Goal: Transaction & Acquisition: Book appointment/travel/reservation

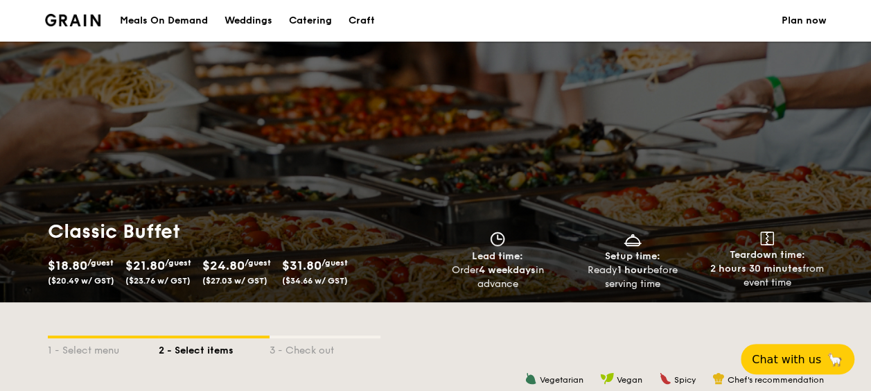
click at [170, 22] on div "Meals On Demand" at bounding box center [164, 21] width 88 height 42
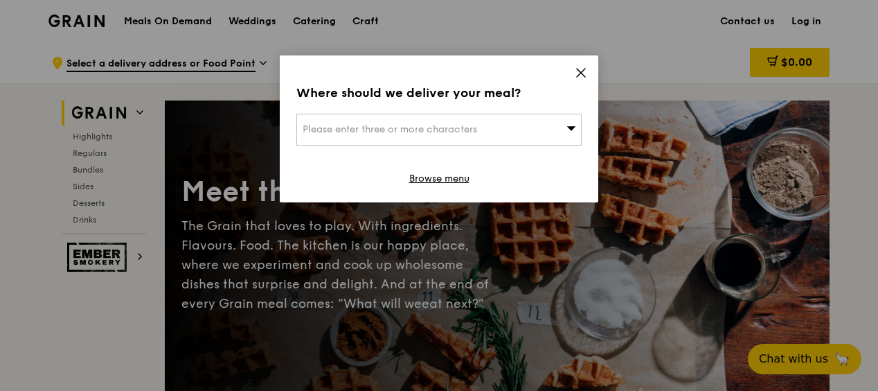
click at [587, 78] on div "Where should we deliver your meal? Please enter three or more characters Browse…" at bounding box center [439, 128] width 319 height 147
click at [581, 71] on icon at bounding box center [581, 73] width 12 height 12
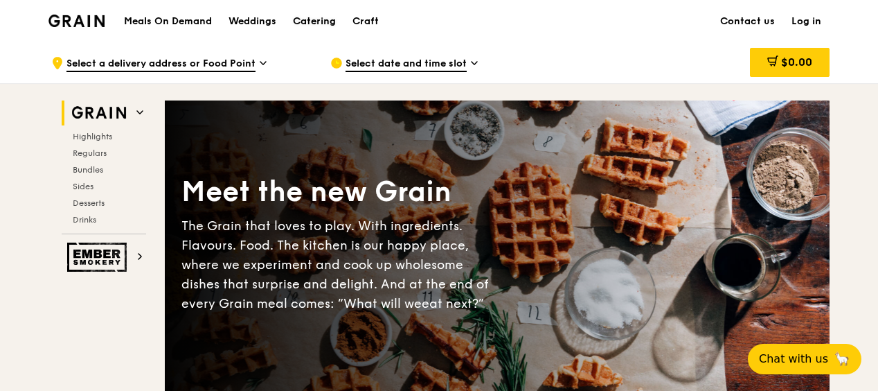
click at [301, 21] on div "Catering" at bounding box center [314, 22] width 43 height 42
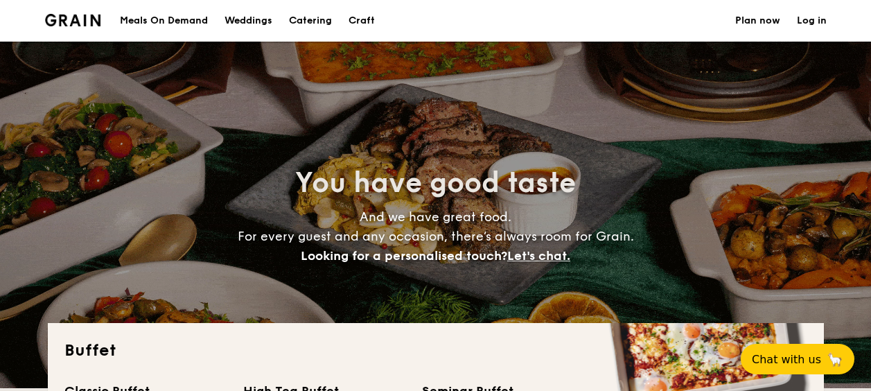
select select
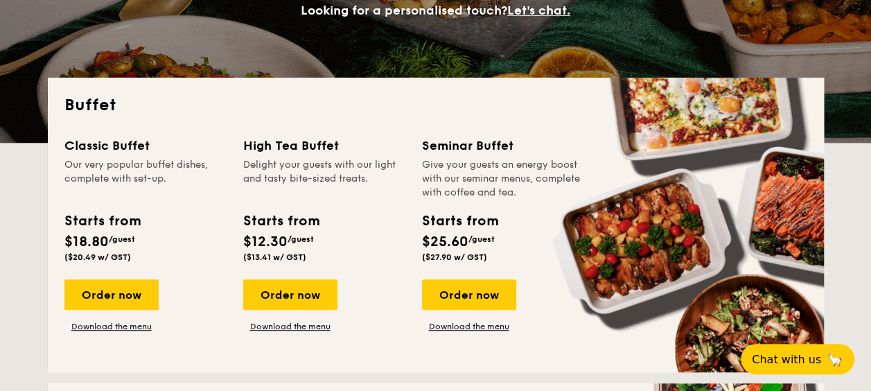
scroll to position [277, 0]
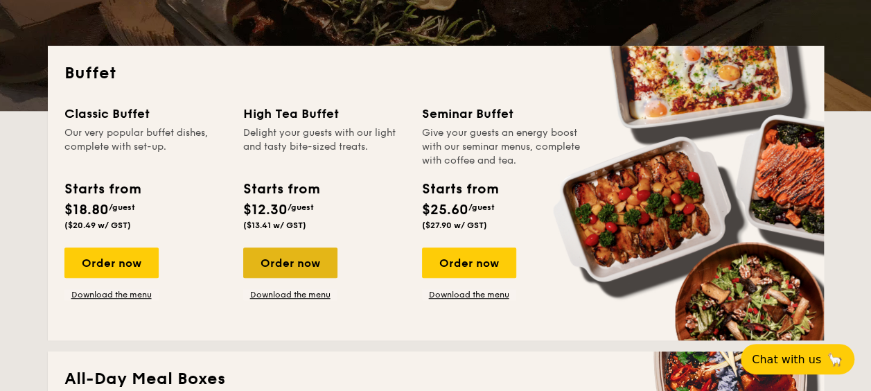
click at [285, 269] on div "Order now" at bounding box center [290, 262] width 94 height 30
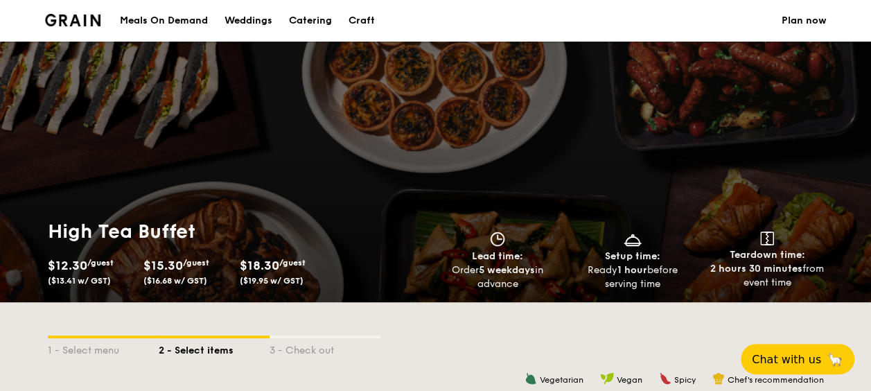
scroll to position [277, 0]
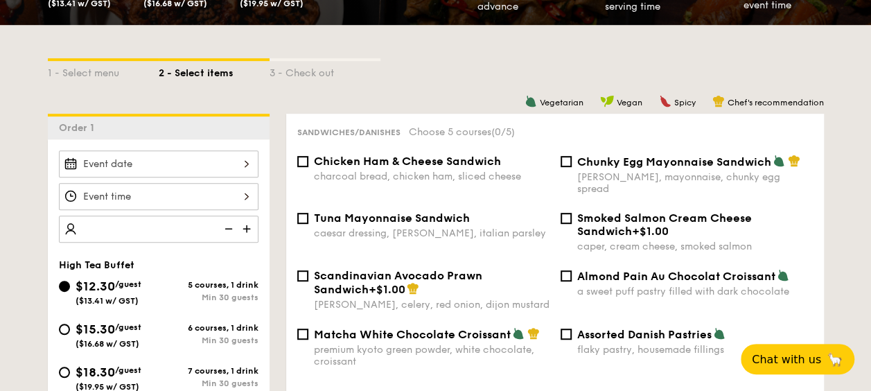
click at [195, 231] on input "number" at bounding box center [159, 228] width 200 height 27
type input "20 guests"
click at [200, 166] on div at bounding box center [159, 163] width 200 height 27
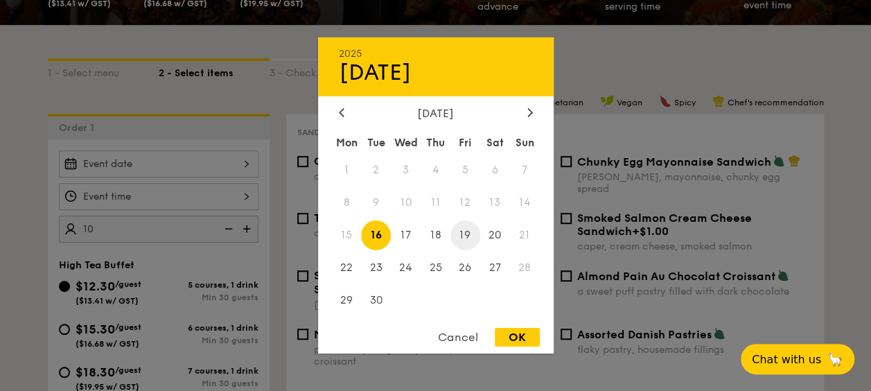
click at [468, 234] on span "19" at bounding box center [465, 235] width 30 height 30
click at [520, 351] on div "Cancel OK" at bounding box center [436, 341] width 236 height 26
click at [520, 339] on div "OK" at bounding box center [517, 337] width 45 height 19
type input "Sep 19, 2025"
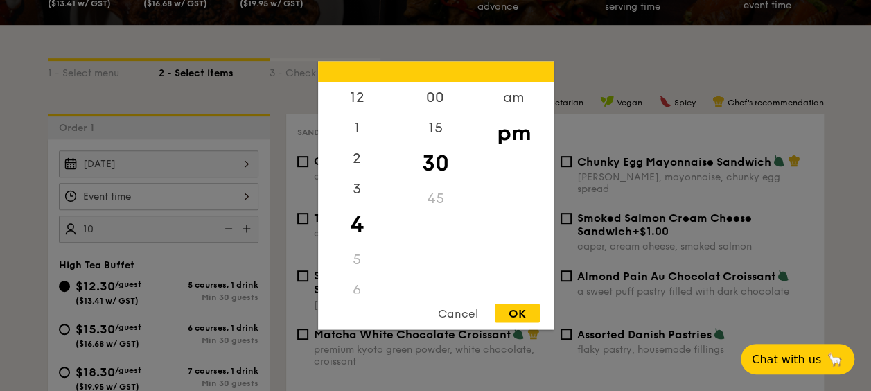
click at [206, 196] on div "12 1 2 3 4 5 6 7 8 9 10 11 00 15 30 45 am pm Cancel OK" at bounding box center [159, 196] width 200 height 27
click at [353, 185] on div "3" at bounding box center [357, 194] width 78 height 40
drag, startPoint x: 425, startPoint y: 159, endPoint x: 424, endPoint y: 203, distance: 43.7
click at [424, 203] on div "00 15 30 45" at bounding box center [435, 187] width 78 height 211
drag, startPoint x: 424, startPoint y: 203, endPoint x: 425, endPoint y: 101, distance: 101.9
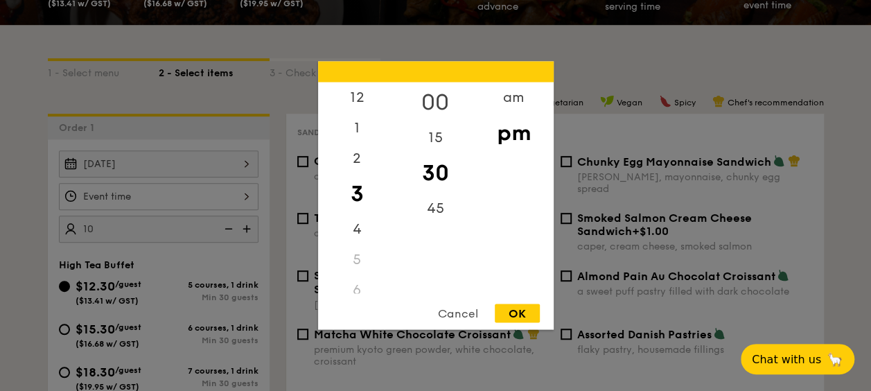
click at [425, 101] on div "00" at bounding box center [435, 102] width 78 height 40
click at [432, 180] on div "30" at bounding box center [435, 173] width 78 height 40
click at [522, 318] on div "OK" at bounding box center [517, 313] width 45 height 19
type input "3:30PM"
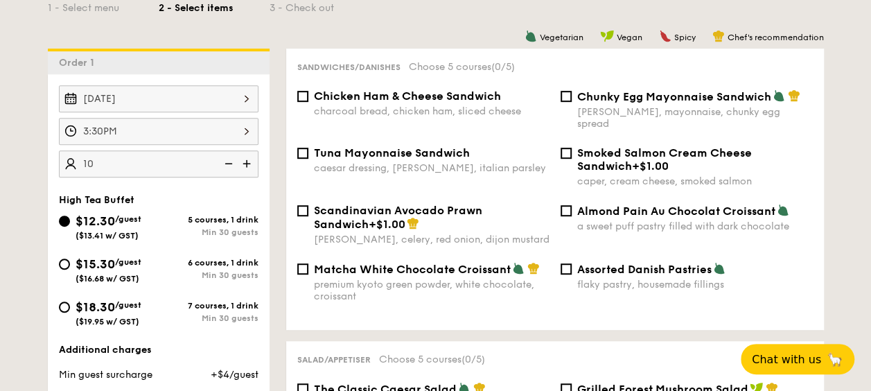
scroll to position [346, 0]
